Goal: Information Seeking & Learning: Learn about a topic

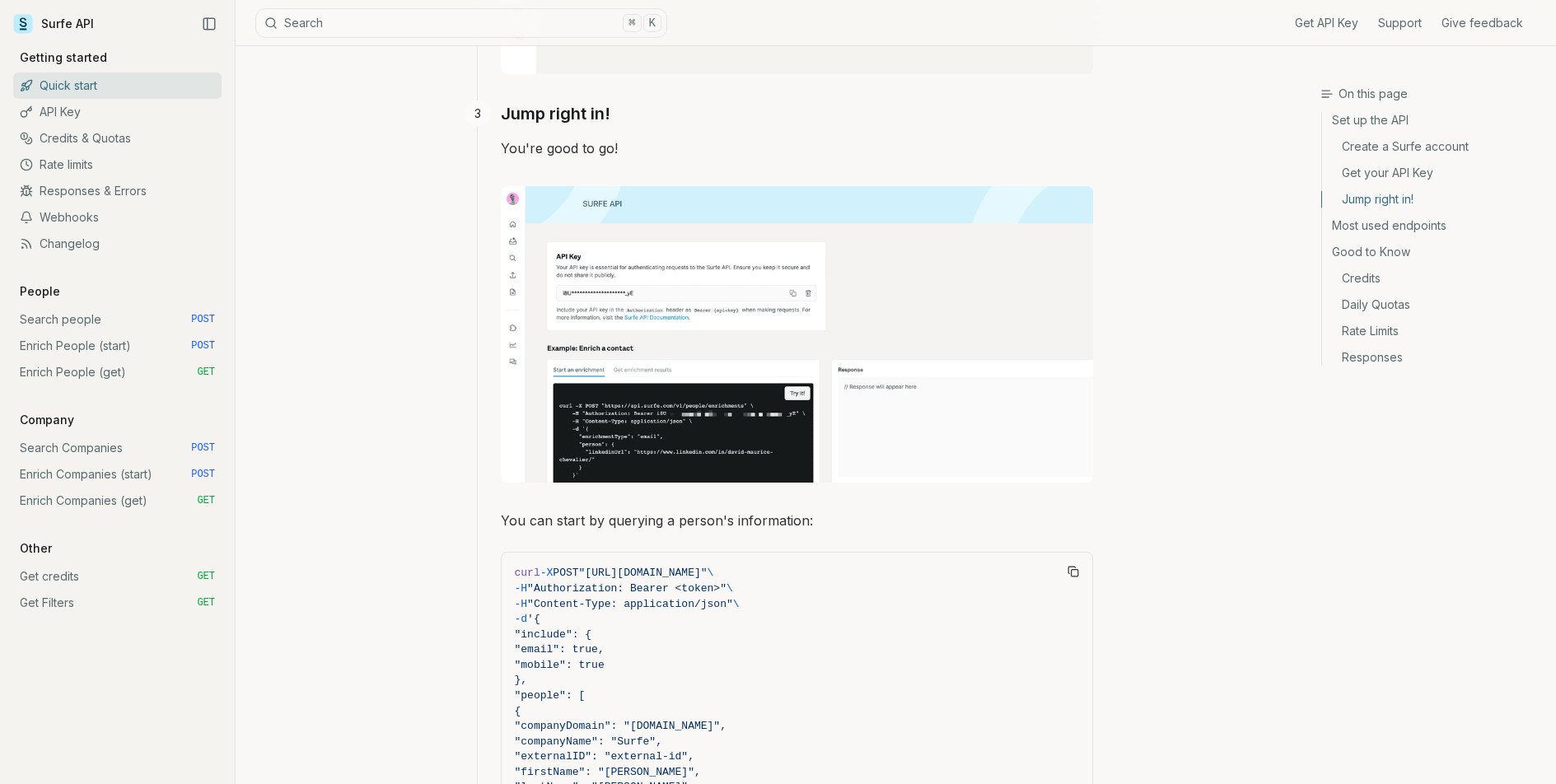
scroll to position [1133, 0]
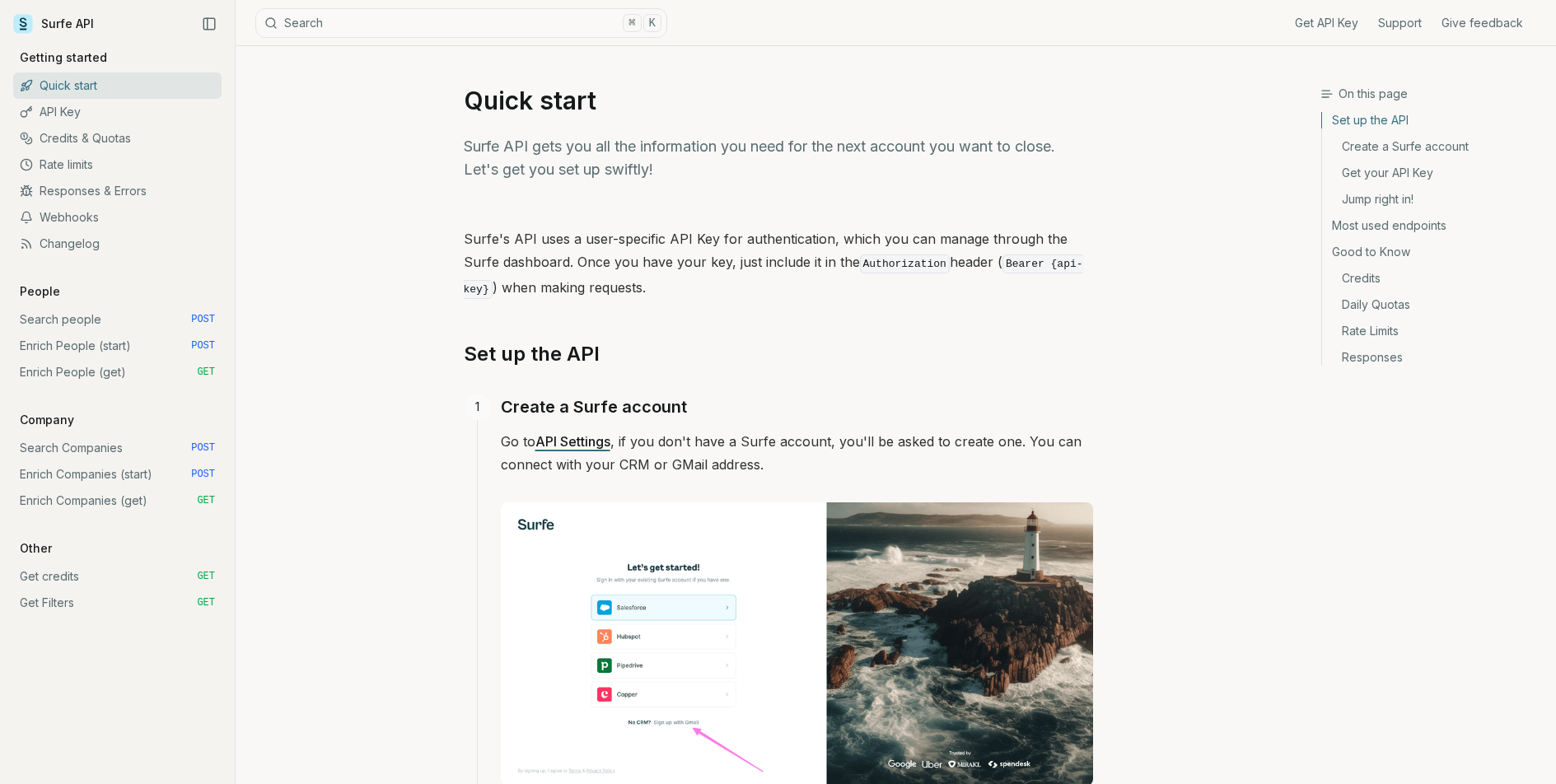
click at [122, 149] on link "Credits & Quotas" at bounding box center [117, 138] width 208 height 26
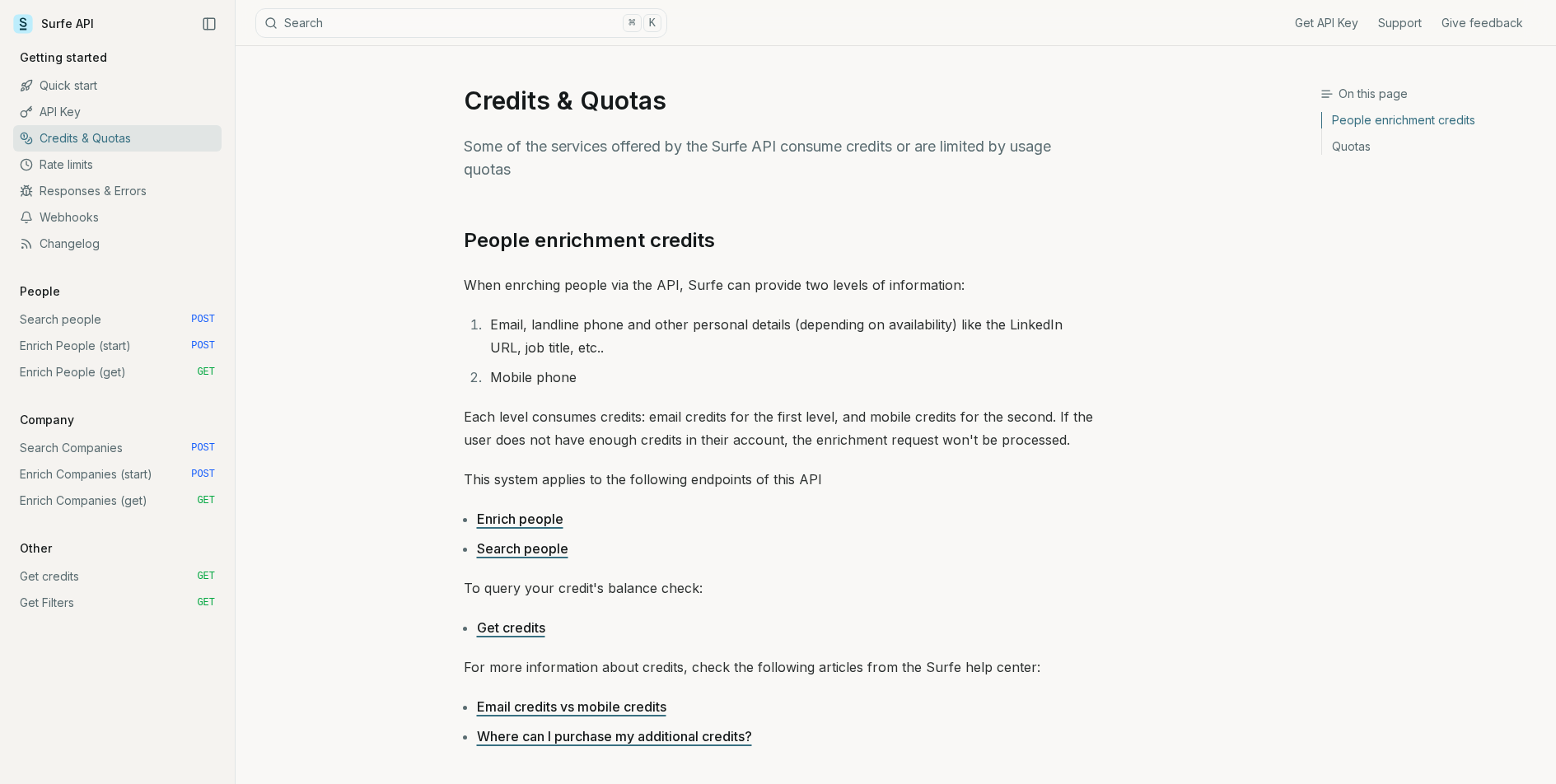
click at [612, 299] on div "People enrichment credits When enrching people via the API, Surfe can provide t…" at bounding box center [778, 767] width 630 height 1078
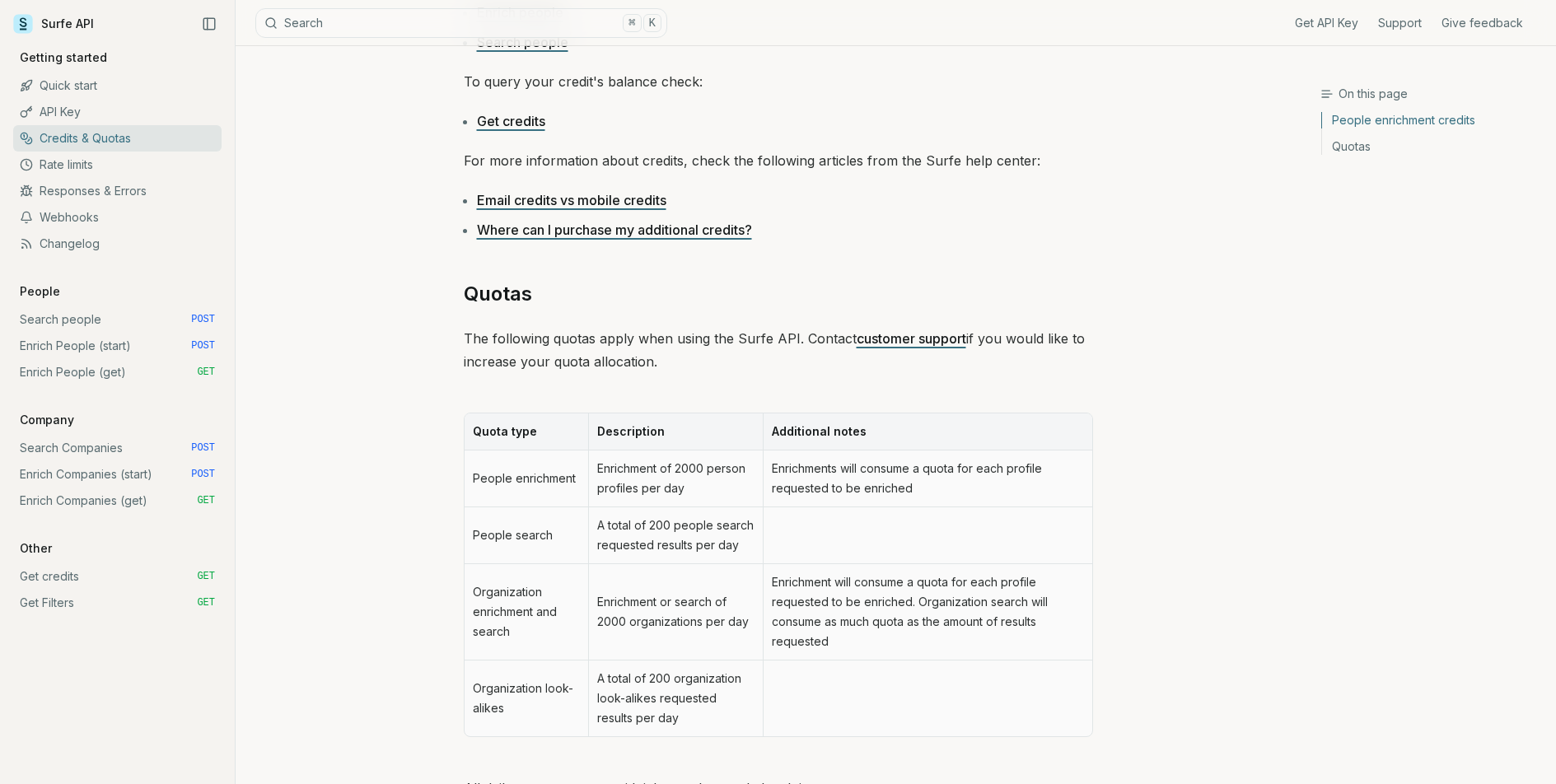
scroll to position [506, 0]
drag, startPoint x: 593, startPoint y: 465, endPoint x: 721, endPoint y: 489, distance: 130.2
click at [721, 489] on td "Enrichment of 2000 person profiles per day" at bounding box center [675, 479] width 175 height 57
drag, startPoint x: 482, startPoint y: 338, endPoint x: 608, endPoint y: 346, distance: 126.3
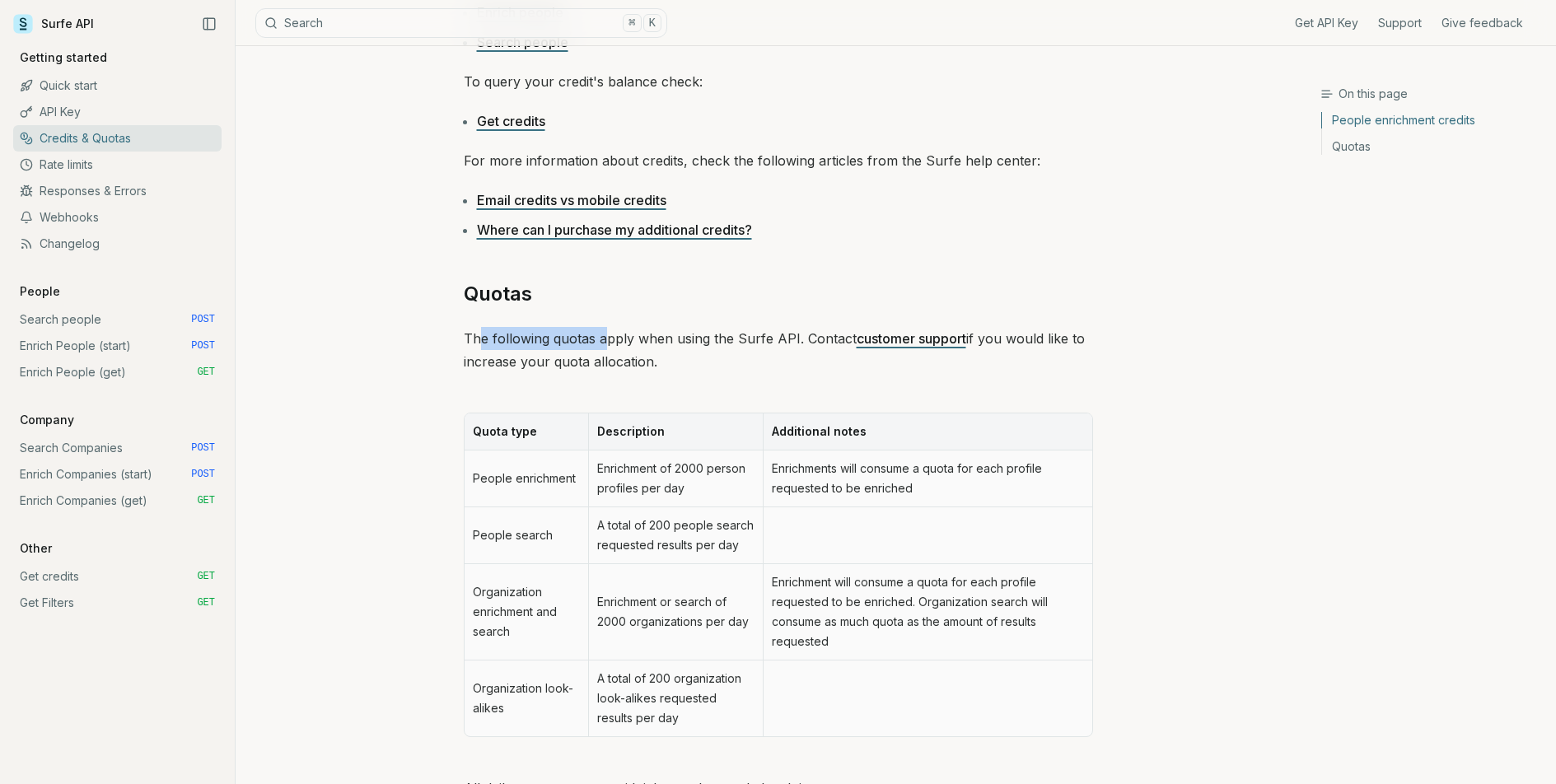
click at [605, 347] on p "The following quotas apply when using the Surfe API. Contact customer support i…" at bounding box center [778, 350] width 630 height 46
click at [608, 344] on p "The following quotas apply when using the Surfe API. Contact customer support i…" at bounding box center [778, 350] width 630 height 46
drag, startPoint x: 654, startPoint y: 337, endPoint x: 808, endPoint y: 334, distance: 154.0
click at [808, 334] on p "The following quotas apply when using the Surfe API. Contact customer support i…" at bounding box center [778, 350] width 630 height 46
drag, startPoint x: 808, startPoint y: 334, endPoint x: 819, endPoint y: 336, distance: 11.2
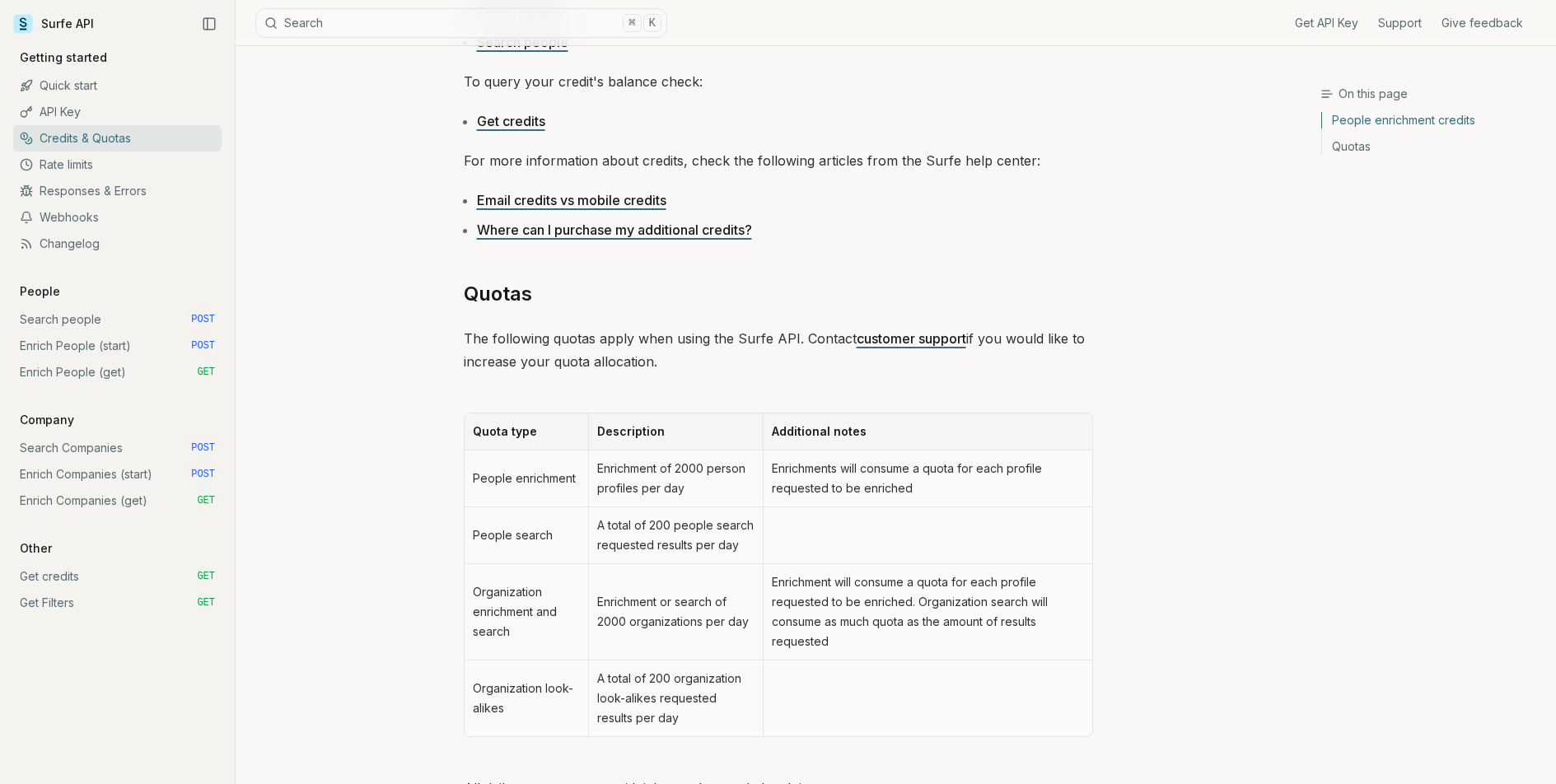
click at [808, 334] on p "The following quotas apply when using the Surfe API. Contact customer support i…" at bounding box center [778, 350] width 630 height 46
drag, startPoint x: 663, startPoint y: 358, endPoint x: 454, endPoint y: 360, distance: 209.0
click at [454, 360] on article "Credits & Quotas Some of the services offered by the Surfe API consume credits …" at bounding box center [778, 233] width 708 height 1388
click at [459, 360] on article "Credits & Quotas Some of the services offered by the Surfe API consume credits …" at bounding box center [778, 233] width 708 height 1388
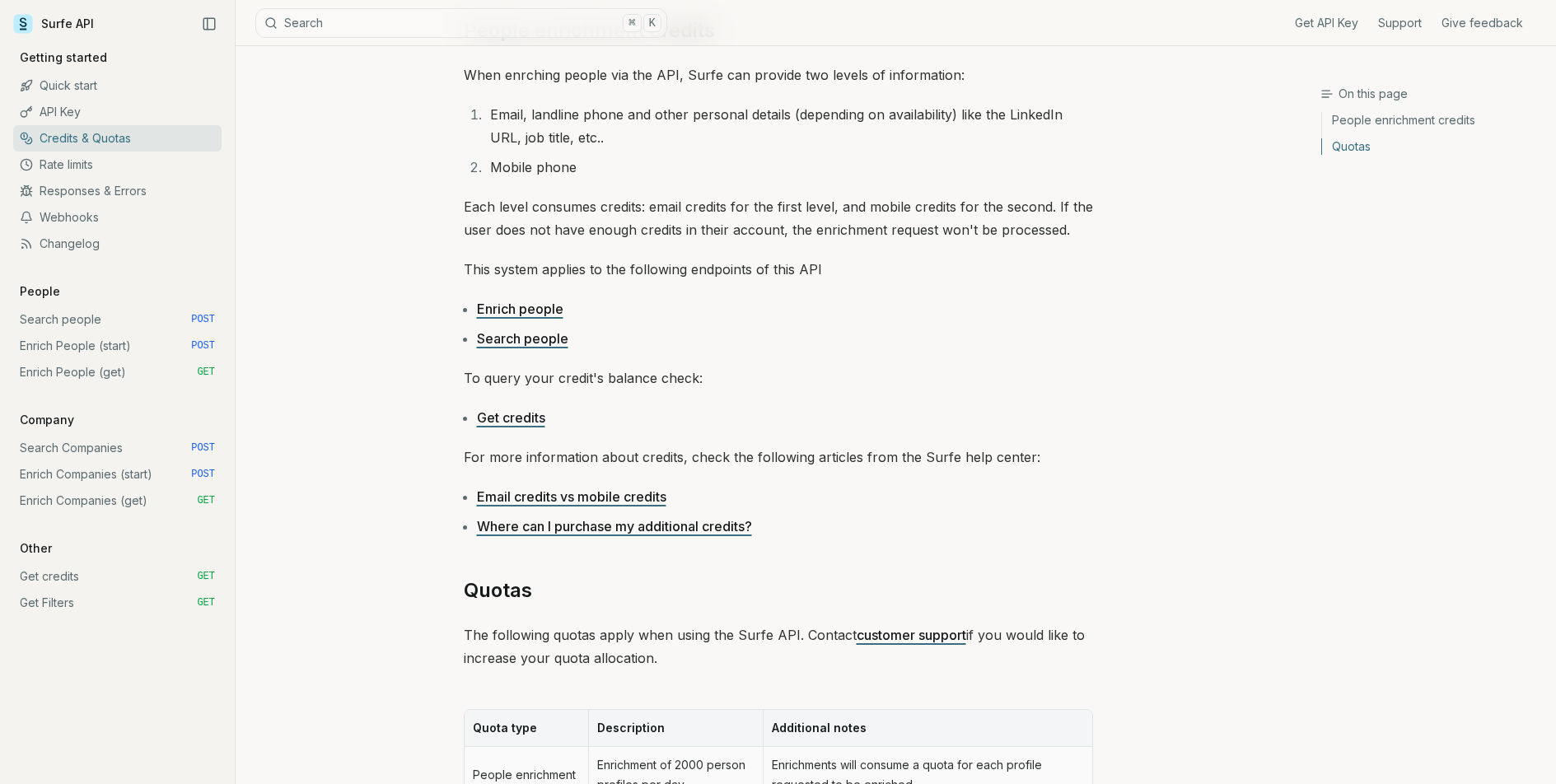
scroll to position [150, 0]
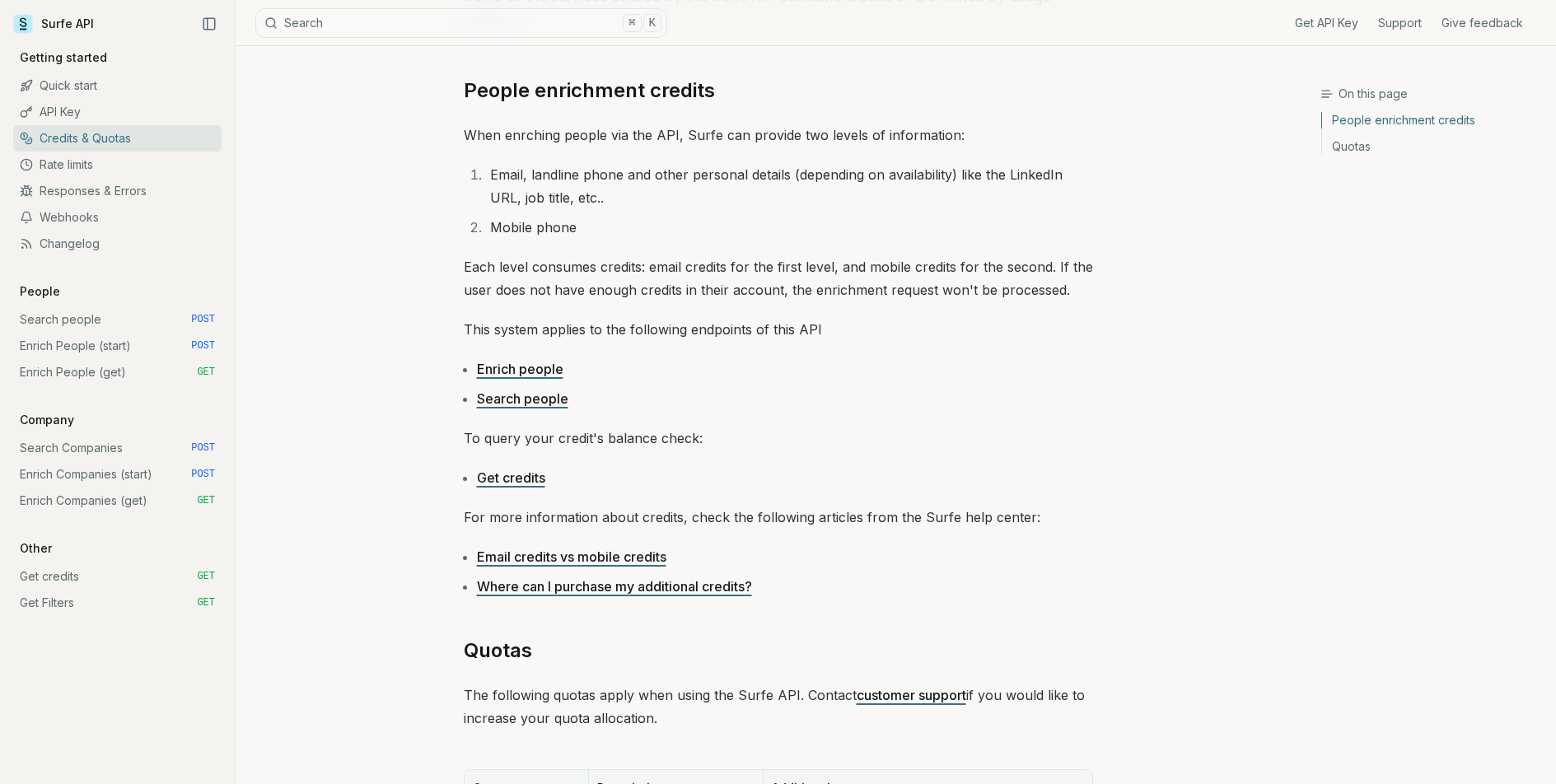
click at [565, 505] on p "For more information about credits, check the following articles from the Surfe…" at bounding box center [778, 517] width 630 height 23
click at [523, 476] on link "Get credits" at bounding box center [510, 478] width 69 height 17
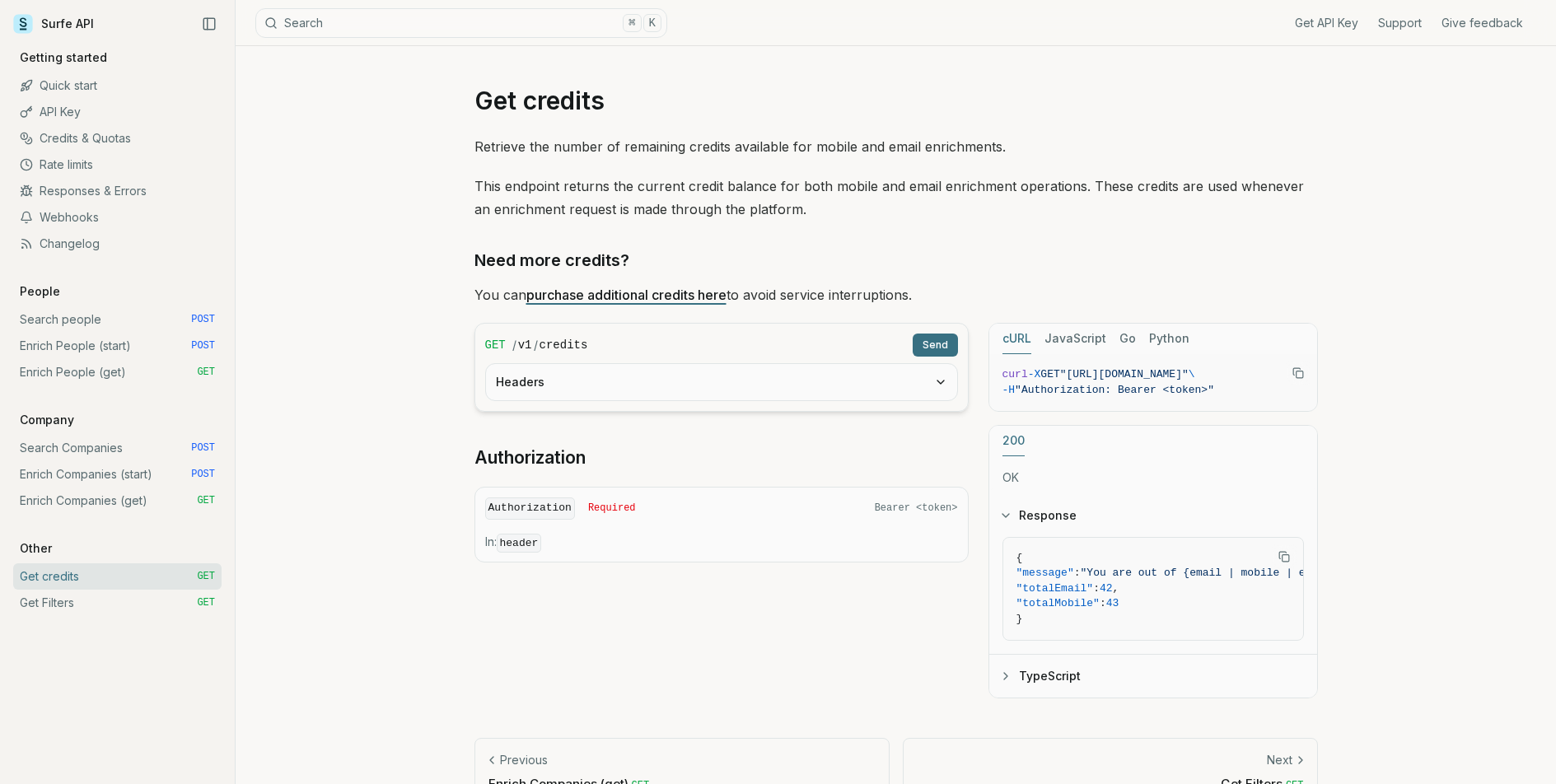
click at [616, 294] on link "purchase additional credits here" at bounding box center [626, 294] width 200 height 17
click at [390, 437] on div "On this page Need more credits? Get credits Retrieve the number of remaining cr…" at bounding box center [896, 437] width 1320 height 781
click at [100, 471] on link "Enrich Companies (start) POST" at bounding box center [117, 475] width 208 height 26
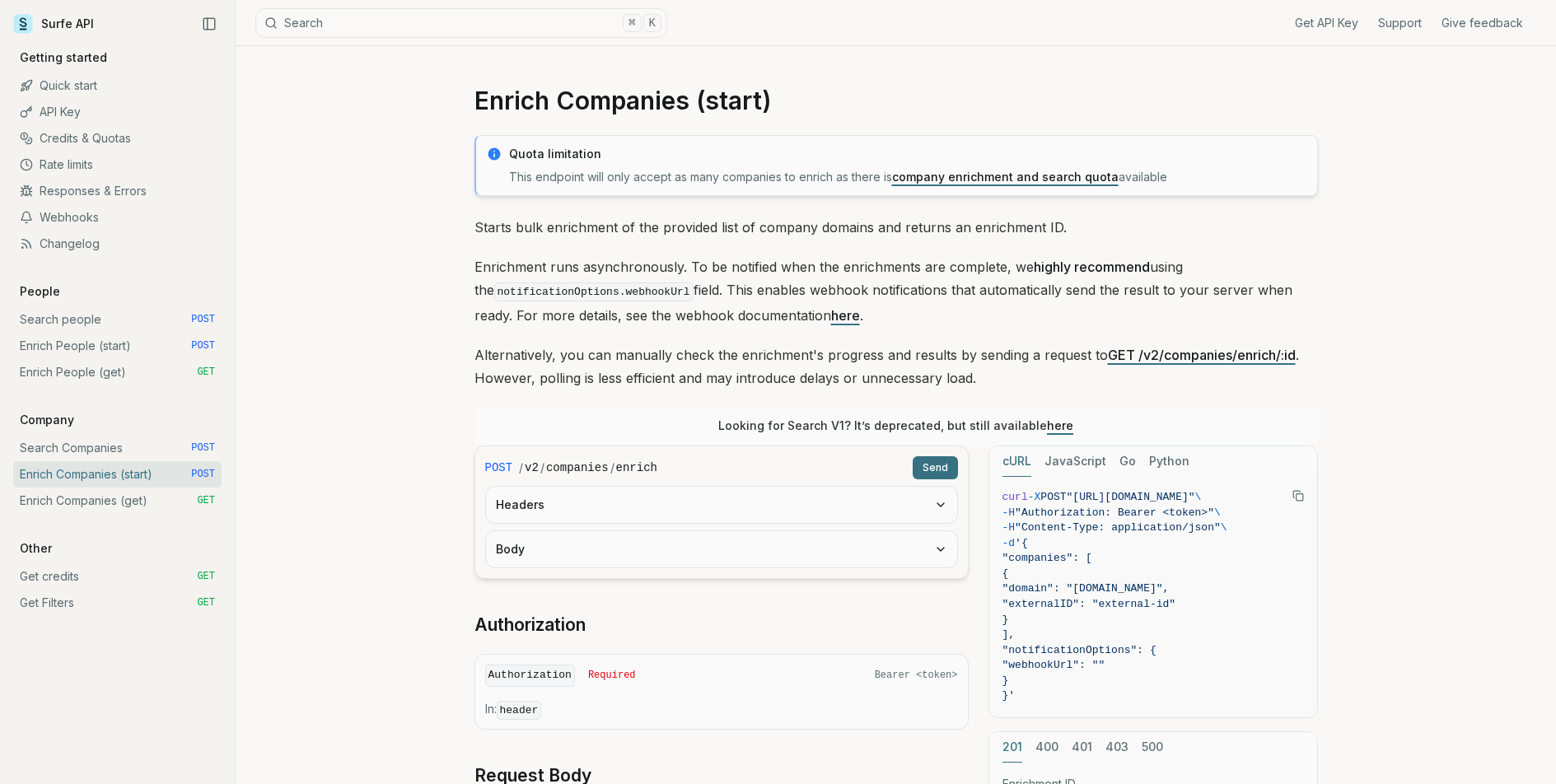
click at [117, 493] on link "Enrich Companies (get) GET" at bounding box center [117, 500] width 208 height 26
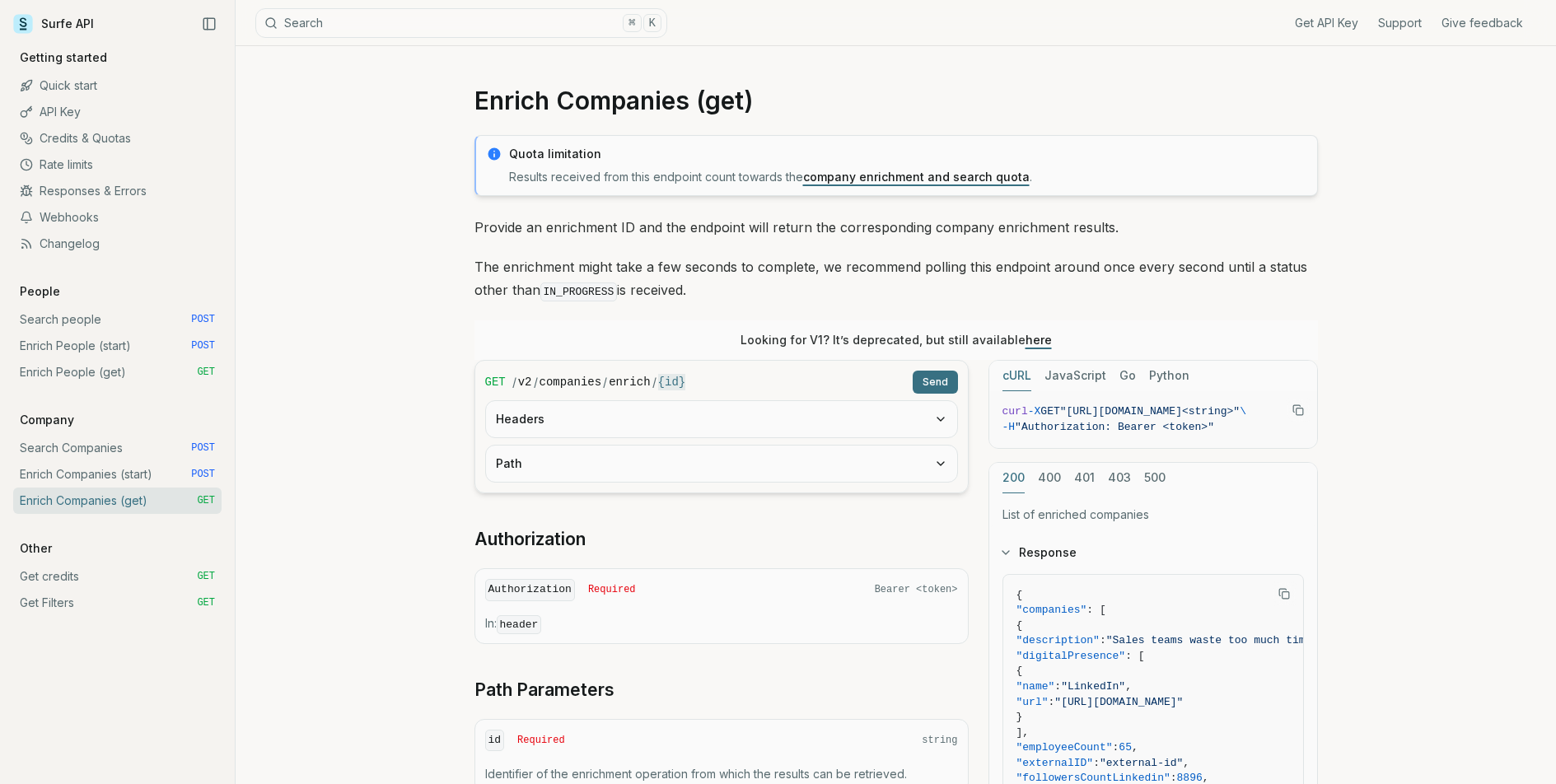
click at [98, 142] on link "Credits & Quotas" at bounding box center [117, 138] width 208 height 26
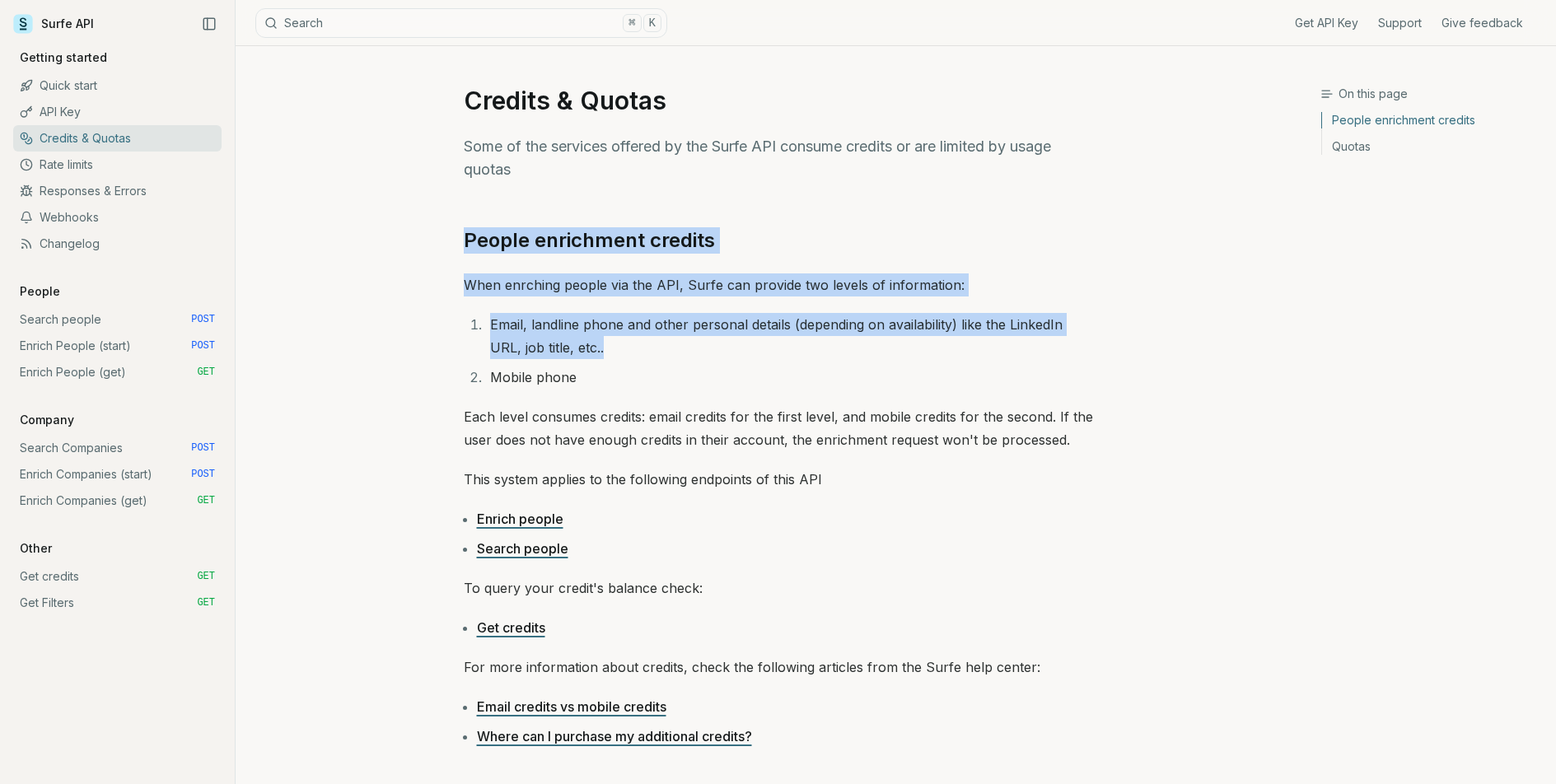
drag, startPoint x: 487, startPoint y: 239, endPoint x: 697, endPoint y: 358, distance: 241.4
click at [697, 358] on article "Credits & Quotas Some of the services offered by the Surfe API consume credits …" at bounding box center [778, 740] width 708 height 1388
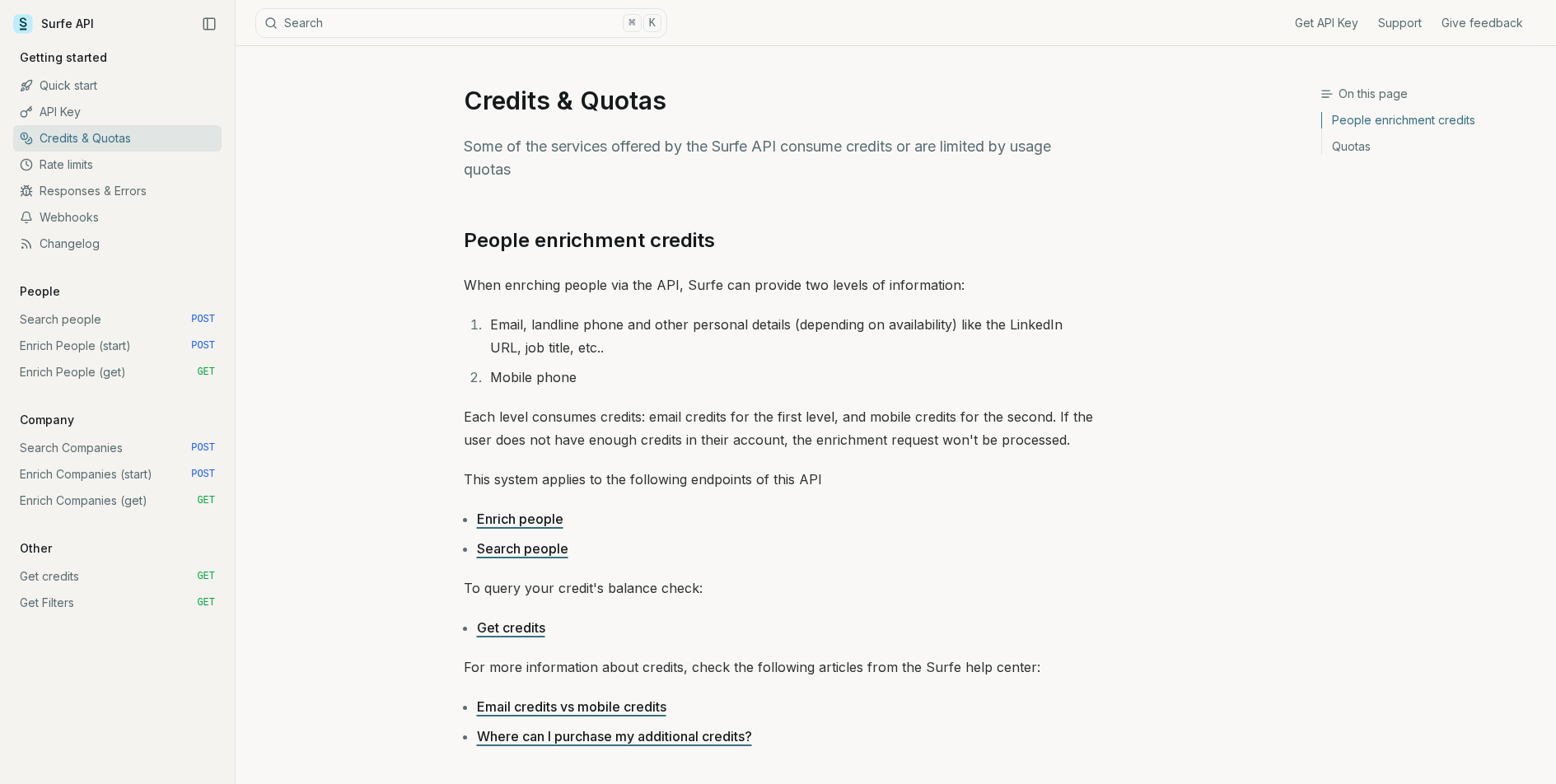
click at [697, 359] on ol "Email, landline phone and other personal details (depending on availability) li…" at bounding box center [778, 351] width 630 height 76
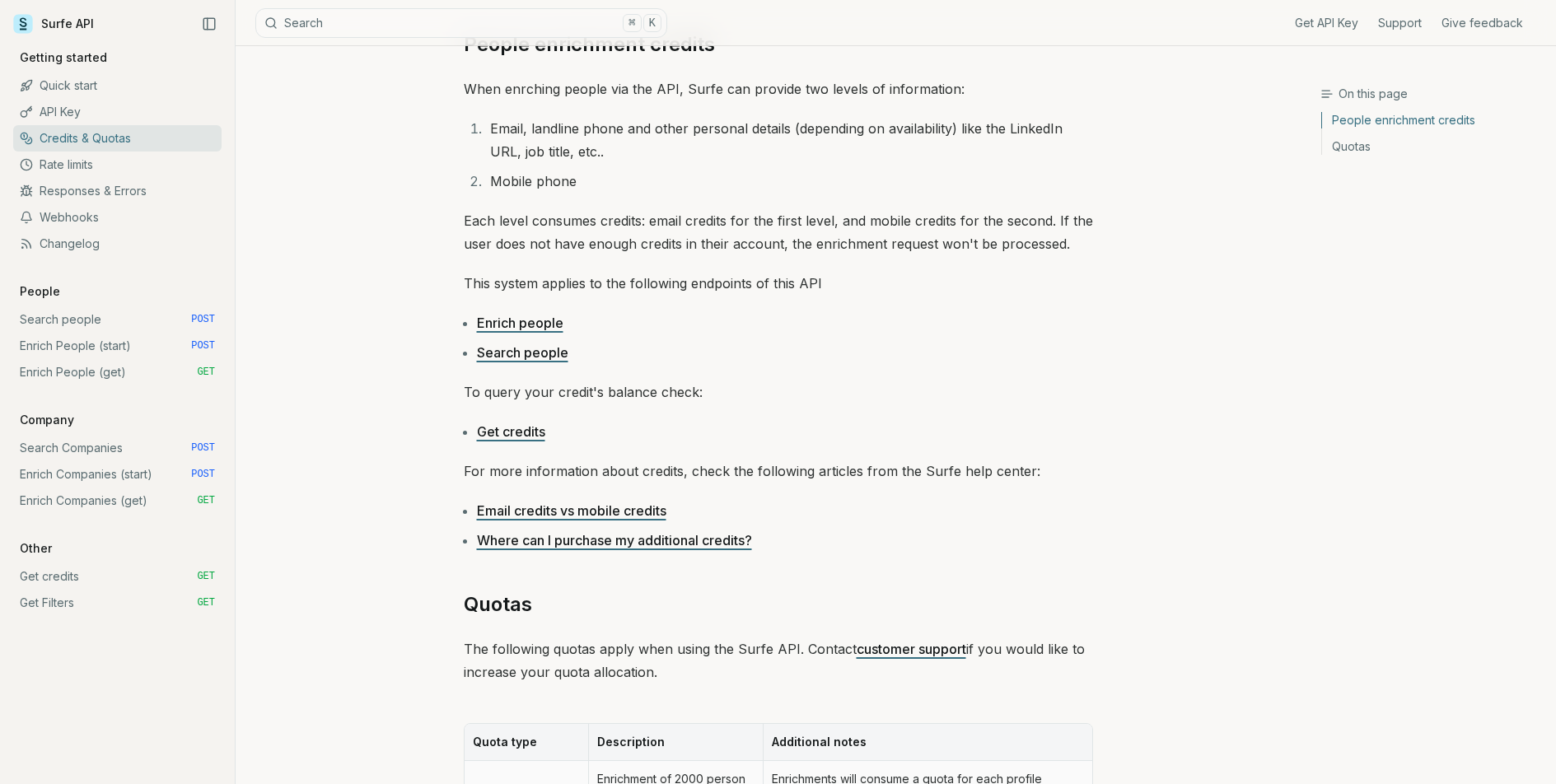
scroll to position [224, 0]
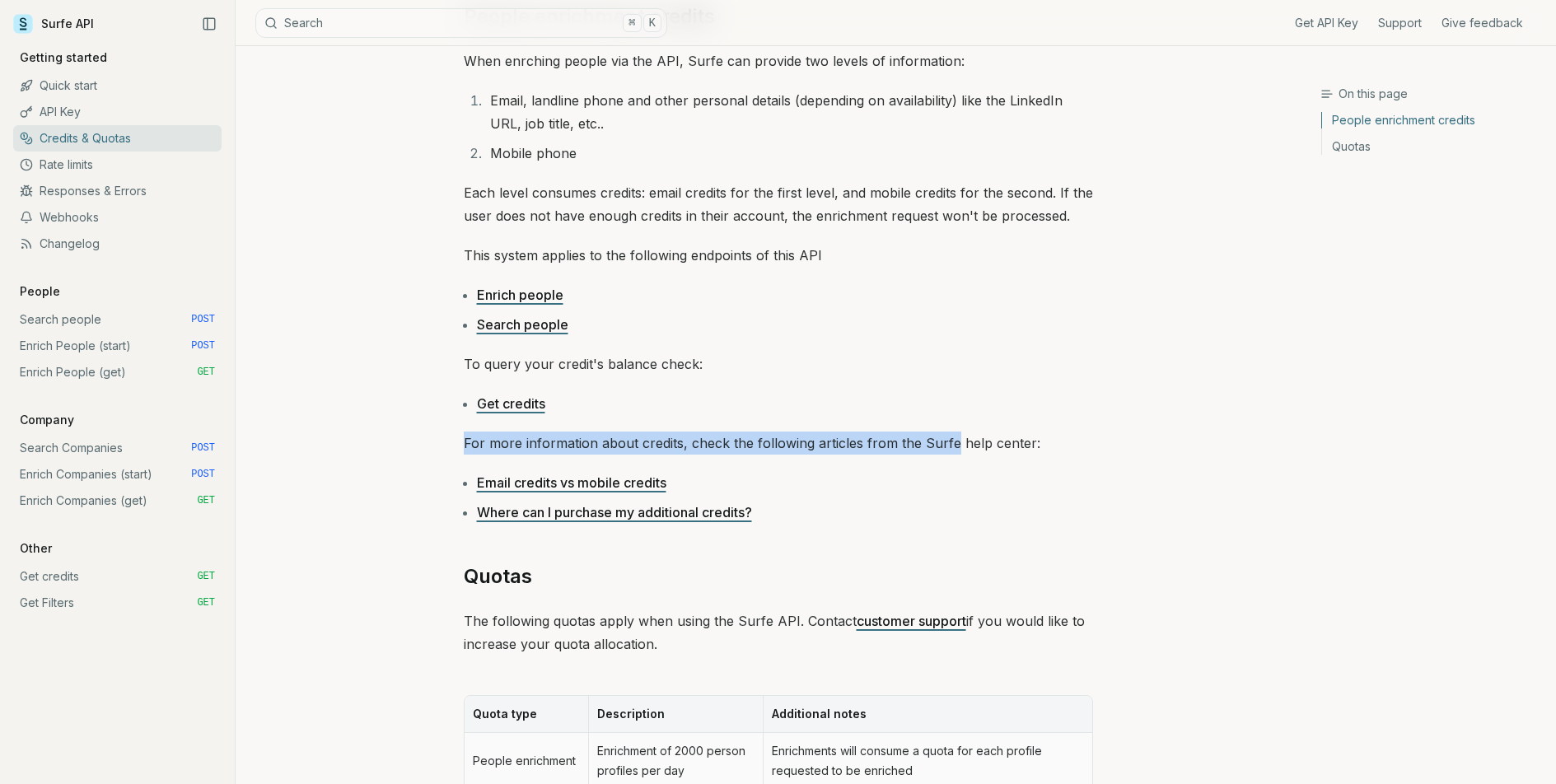
drag, startPoint x: 449, startPoint y: 439, endPoint x: 950, endPoint y: 449, distance: 501.1
click at [950, 449] on article "Credits & Quotas Some of the services offered by the Surfe API consume credits …" at bounding box center [778, 516] width 708 height 1388
click at [950, 449] on p "For more information about credits, check the following articles from the Surfe…" at bounding box center [778, 443] width 630 height 23
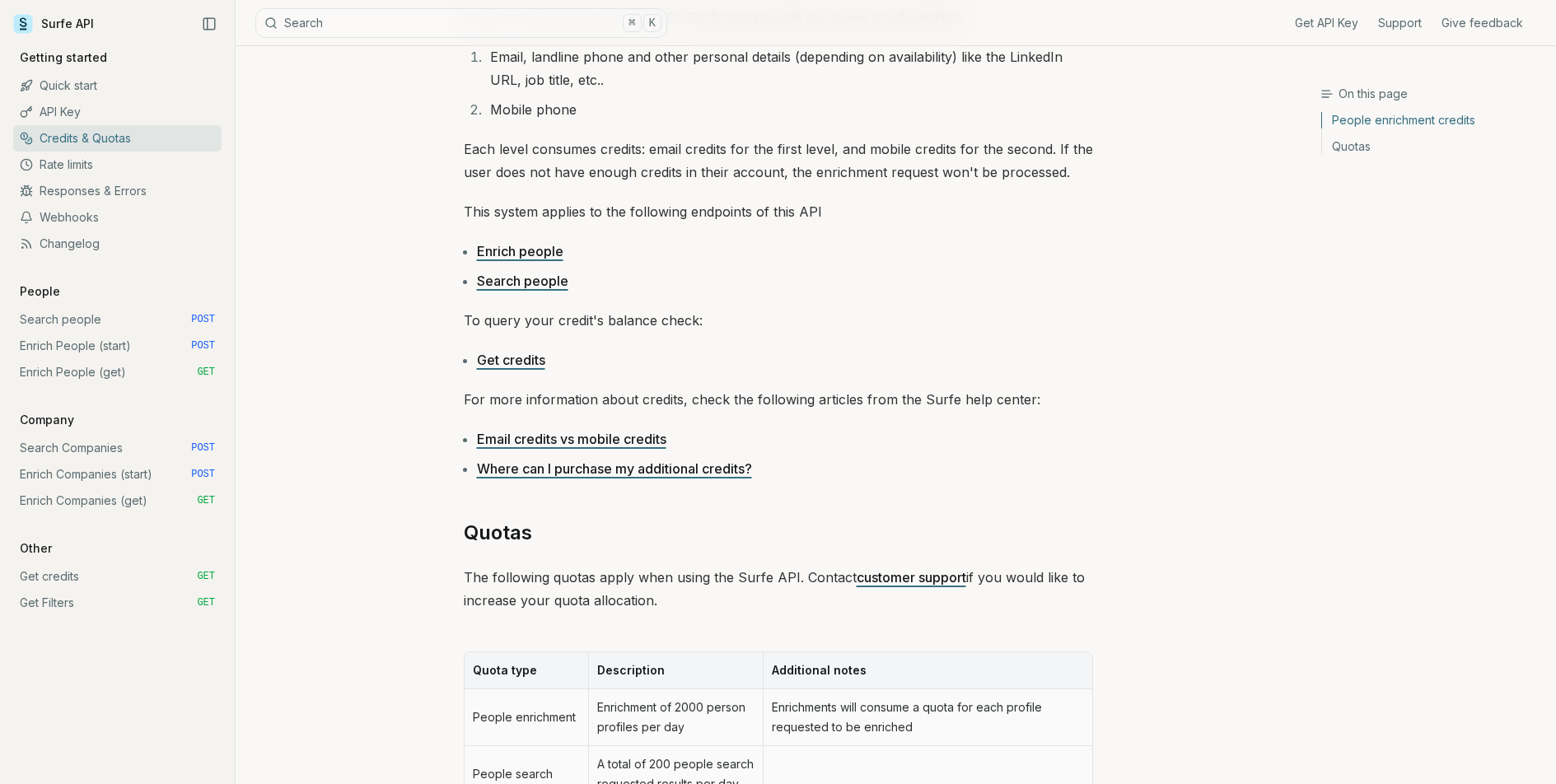
scroll to position [622, 0]
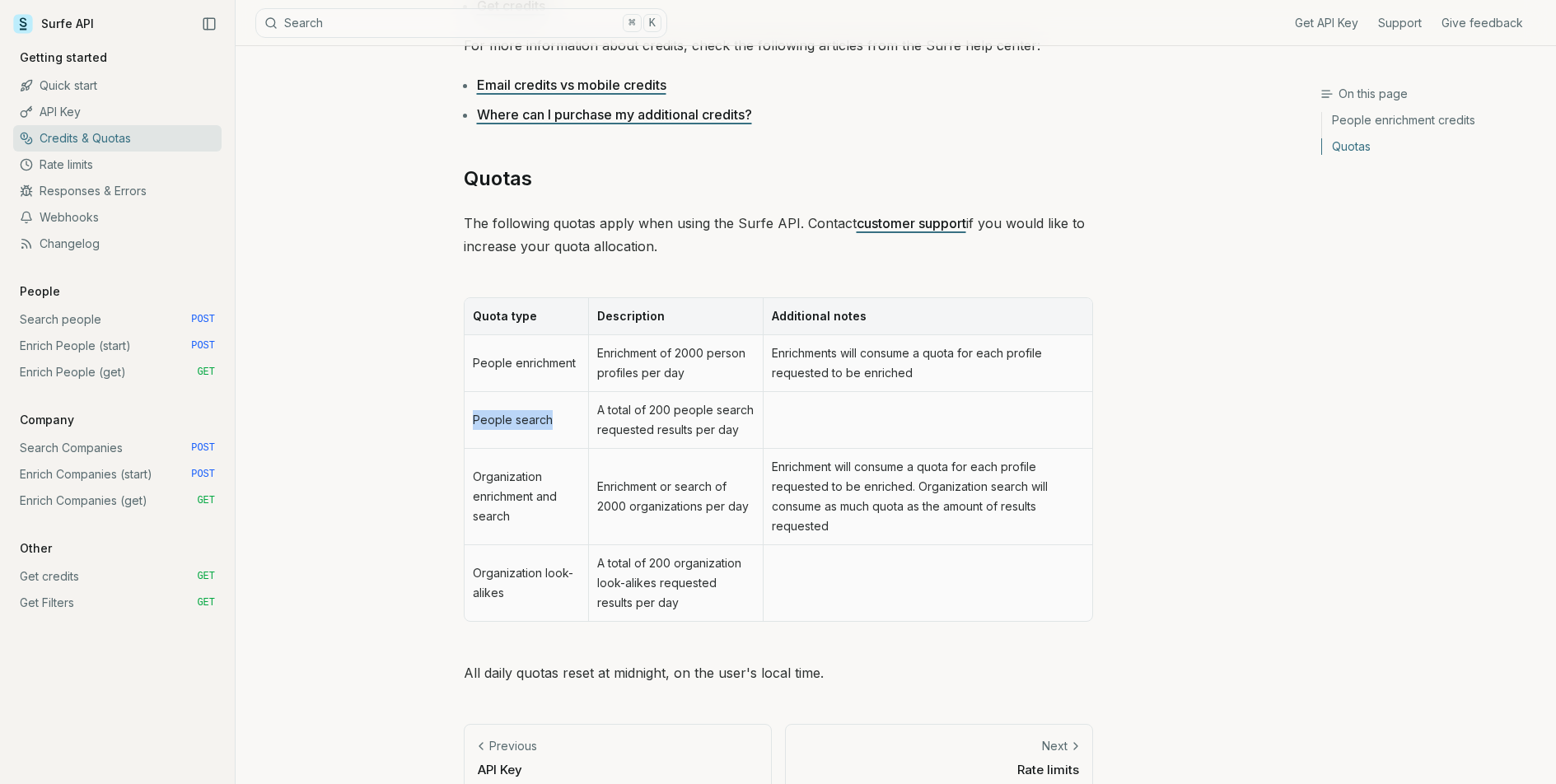
drag, startPoint x: 472, startPoint y: 416, endPoint x: 553, endPoint y: 430, distance: 82.2
click at [553, 430] on td "People search" at bounding box center [527, 420] width 124 height 57
drag, startPoint x: 553, startPoint y: 430, endPoint x: 539, endPoint y: 444, distance: 19.8
click at [553, 430] on td "People search" at bounding box center [527, 420] width 124 height 57
drag, startPoint x: 472, startPoint y: 481, endPoint x: 514, endPoint y: 516, distance: 54.7
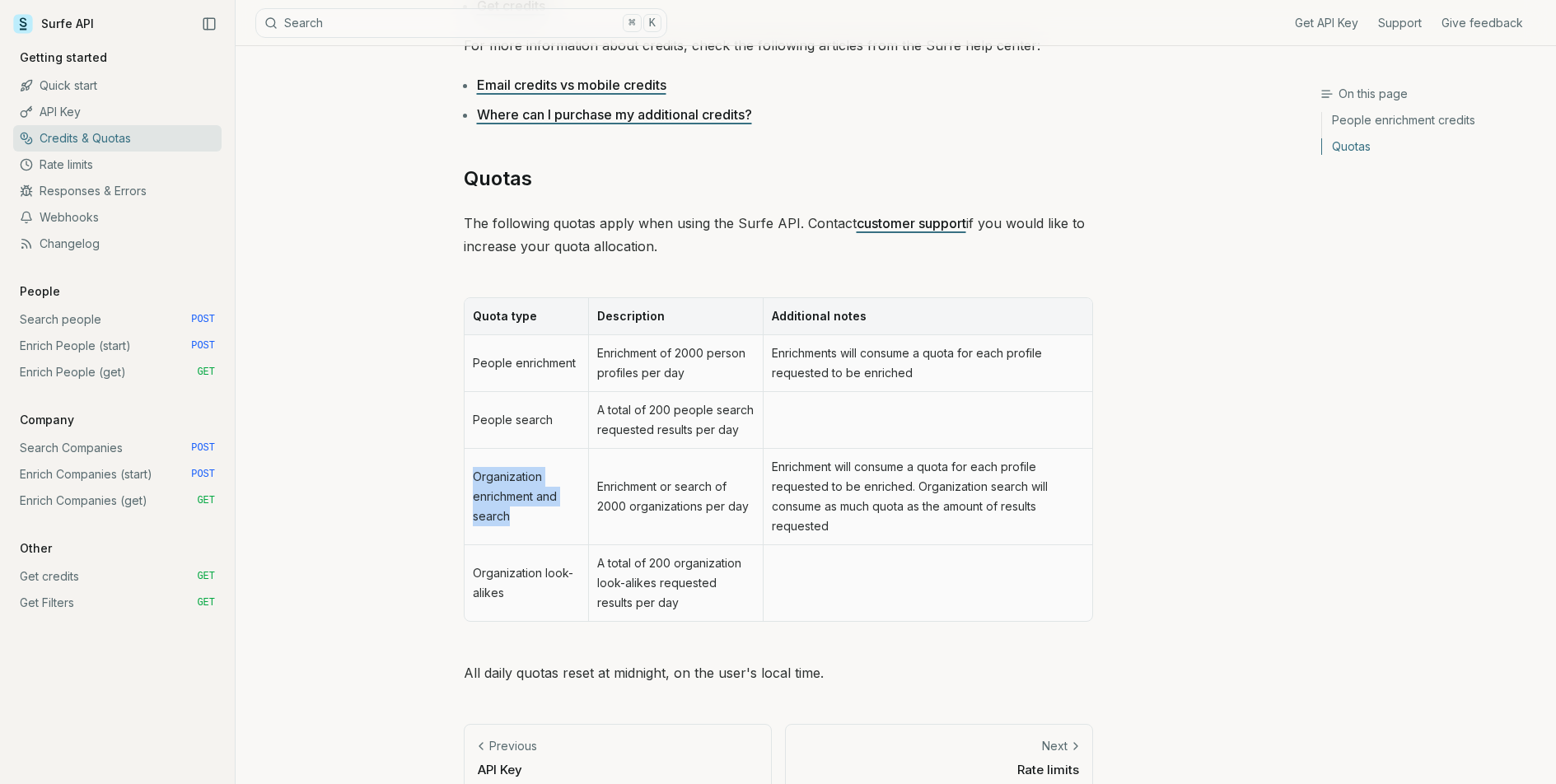
click at [514, 516] on td "Organization enrichment and search" at bounding box center [527, 497] width 124 height 96
drag, startPoint x: 601, startPoint y: 489, endPoint x: 747, endPoint y: 505, distance: 146.9
click at [747, 505] on td "Enrichment or search of 2000 organizations per day" at bounding box center [675, 497] width 175 height 96
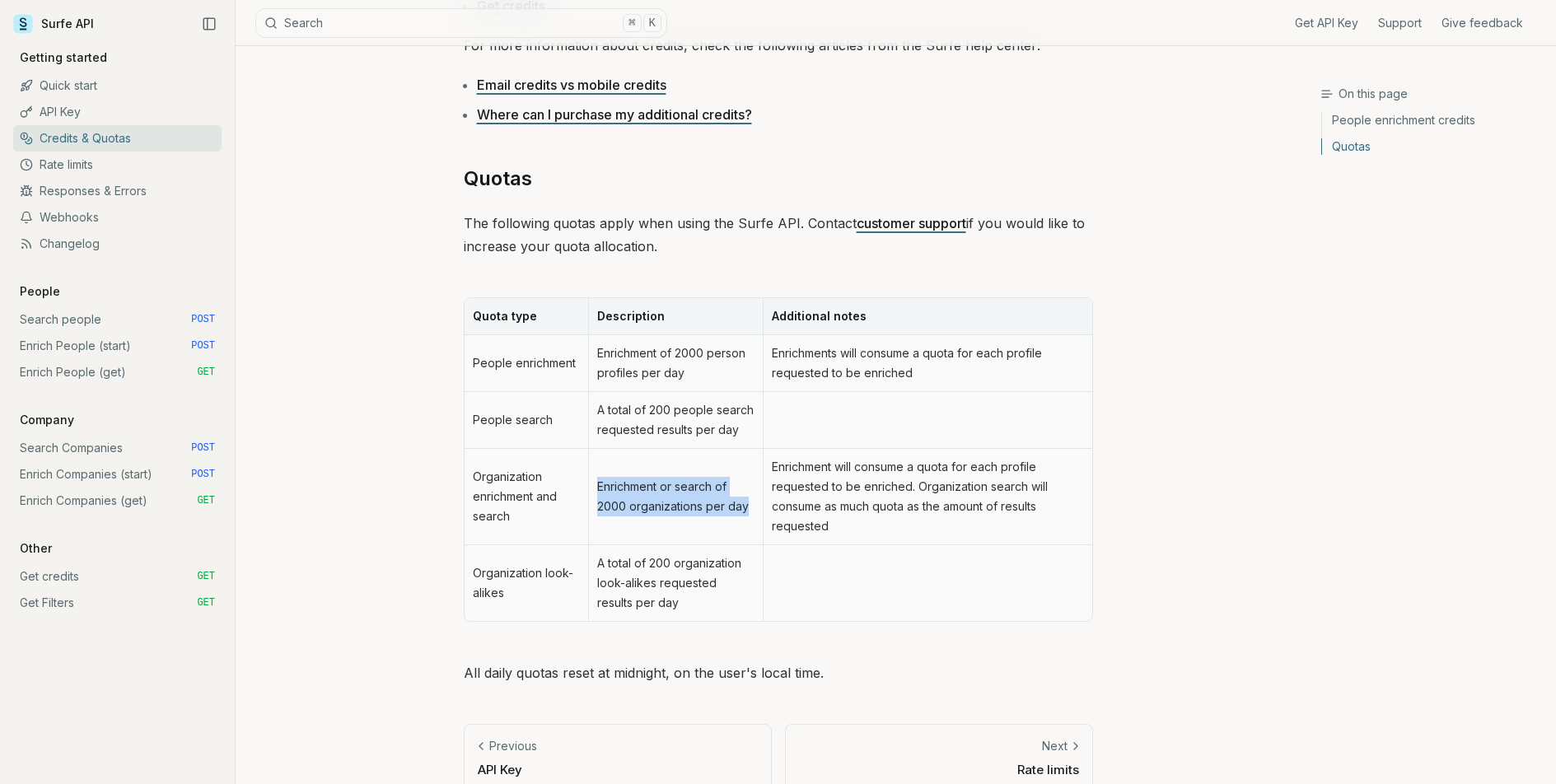
drag, startPoint x: 595, startPoint y: 485, endPoint x: 747, endPoint y: 509, distance: 153.9
click at [747, 509] on td "Enrichment or search of 2000 organizations per day" at bounding box center [675, 497] width 175 height 96
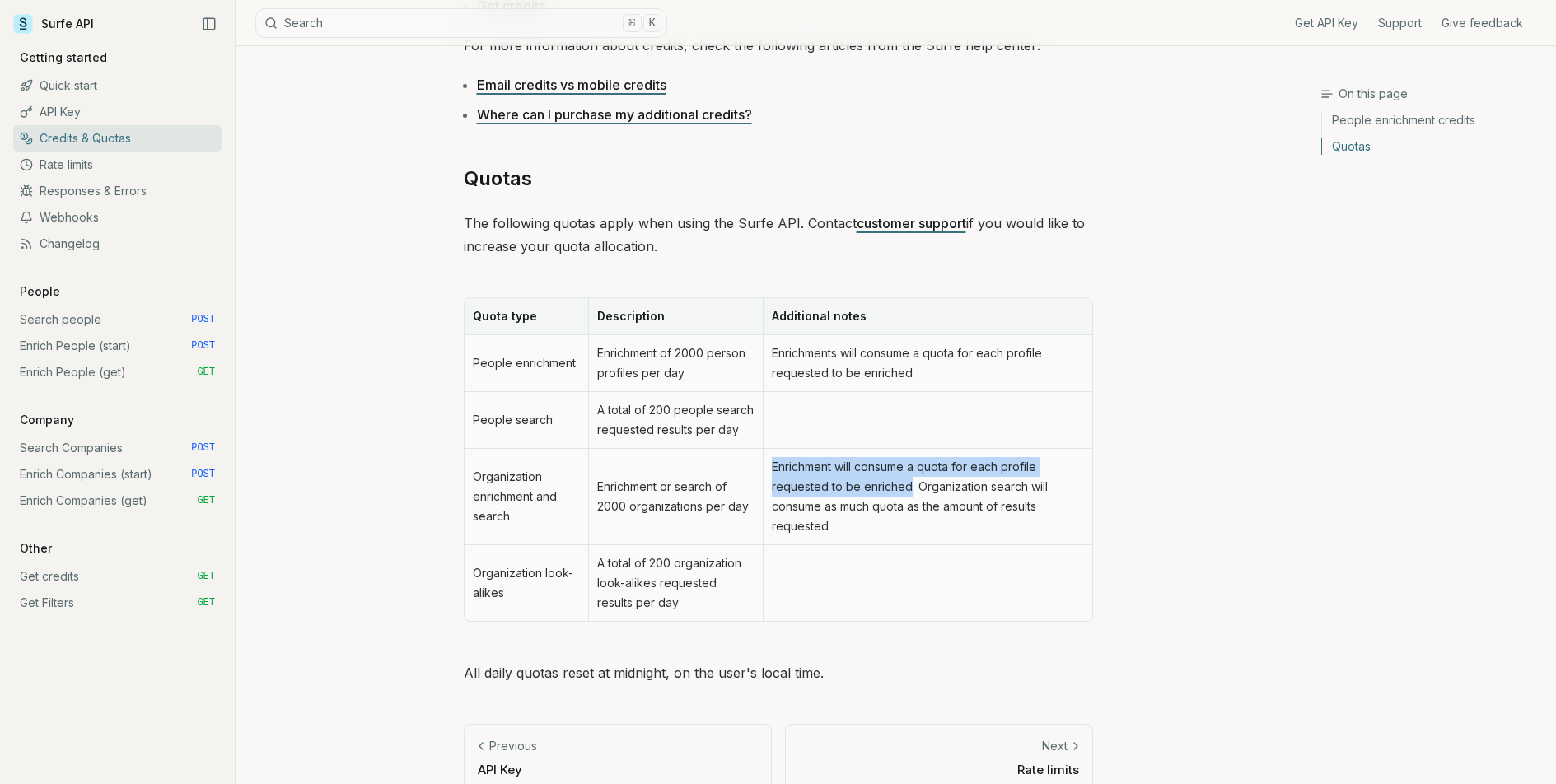
drag, startPoint x: 768, startPoint y: 471, endPoint x: 907, endPoint y: 491, distance: 140.4
click at [907, 491] on td "Enrichment will consume a quota for each profile requested to be enriched. Orga…" at bounding box center [926, 497] width 328 height 96
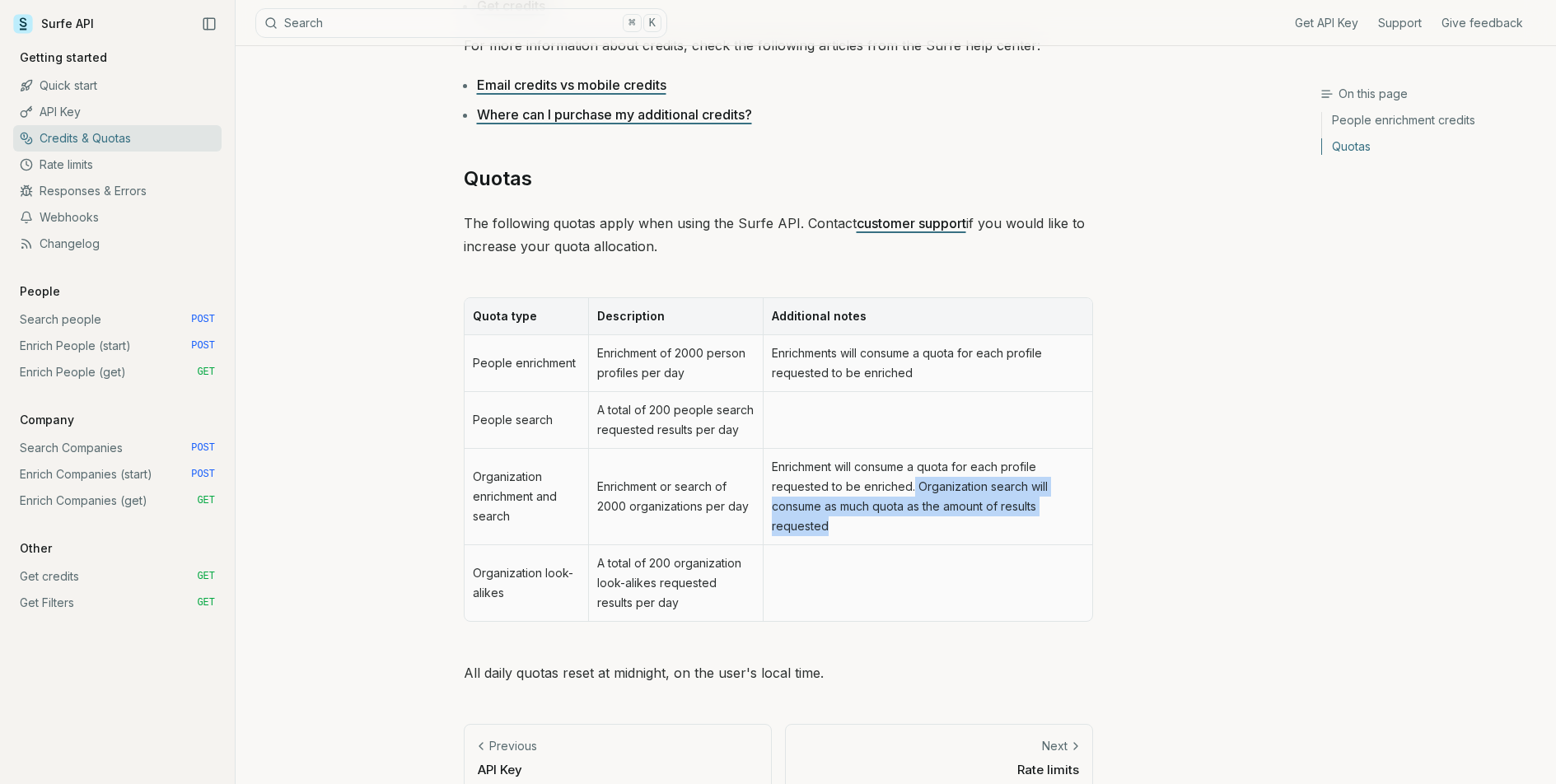
drag, startPoint x: 920, startPoint y: 490, endPoint x: 872, endPoint y: 519, distance: 56.1
click at [872, 519] on td "Enrichment will consume a quota for each profile requested to be enriched. Orga…" at bounding box center [926, 497] width 328 height 96
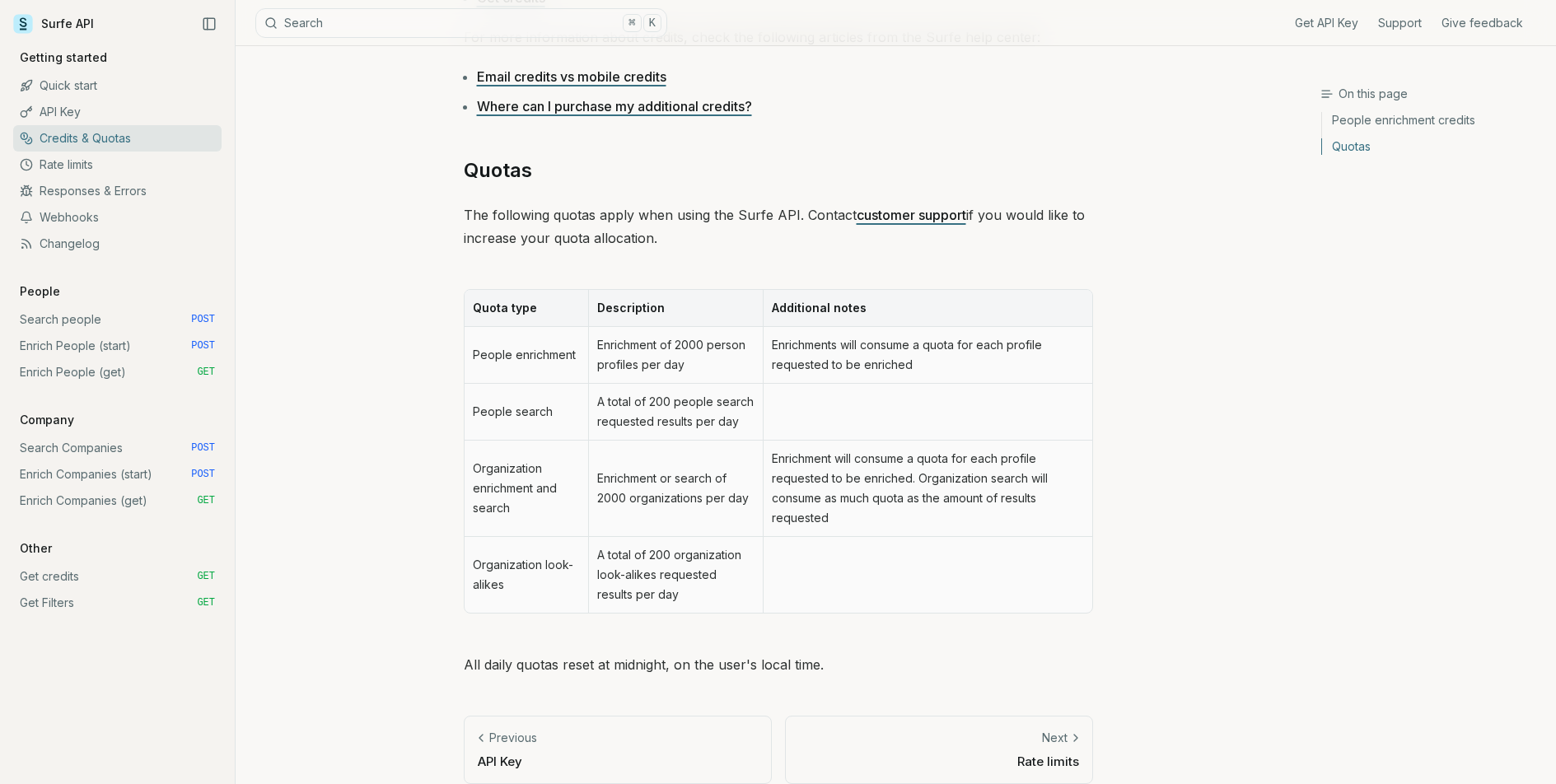
scroll to position [633, 0]
drag, startPoint x: 591, startPoint y: 552, endPoint x: 701, endPoint y: 590, distance: 116.4
click at [701, 590] on td "A total of 200 organization look-alikes requested results per day" at bounding box center [675, 571] width 175 height 76
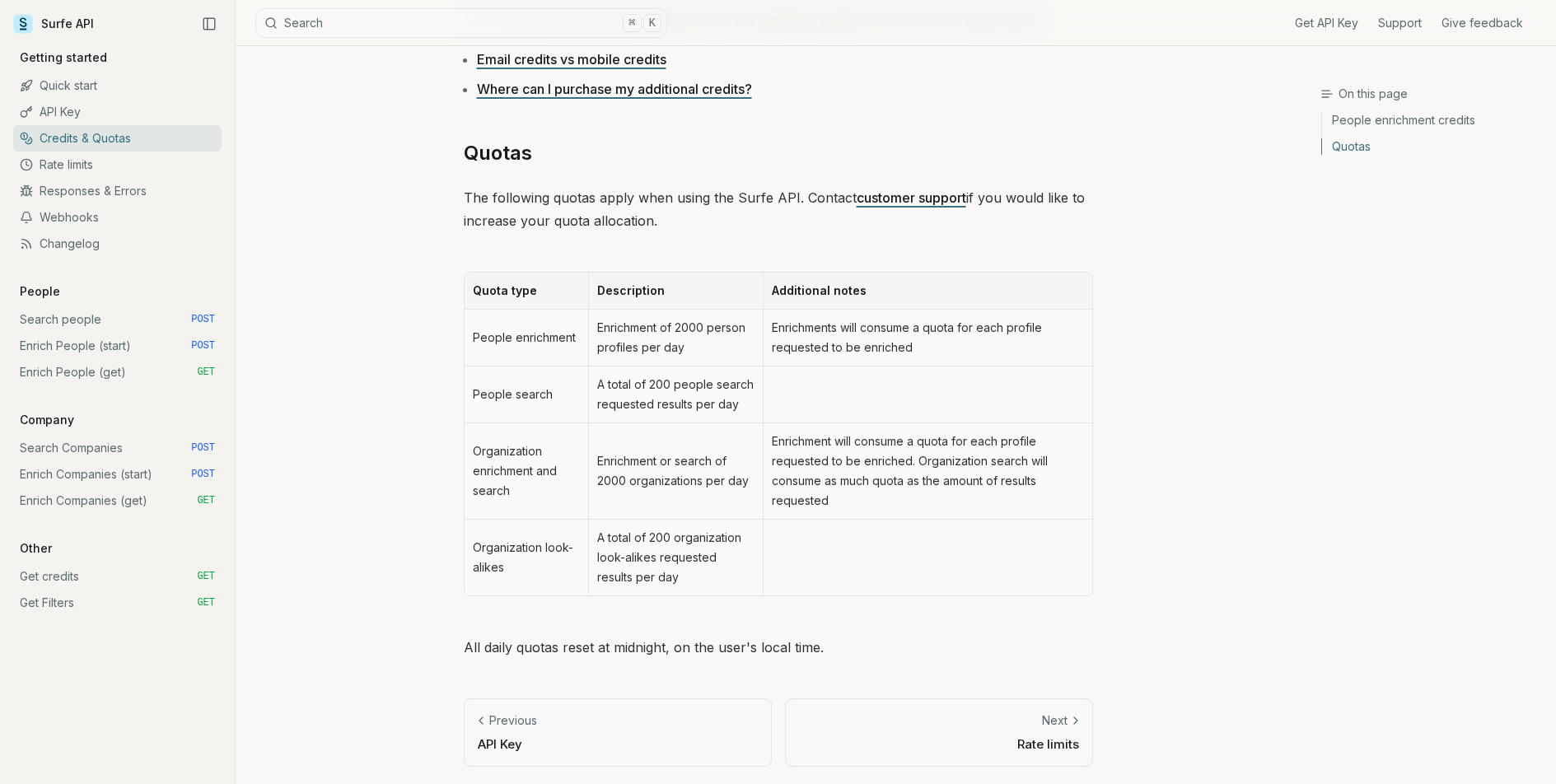
scroll to position [647, 0]
click at [1407, 21] on link "Support" at bounding box center [1400, 23] width 44 height 17
